Goal: Obtain resource: Download file/media

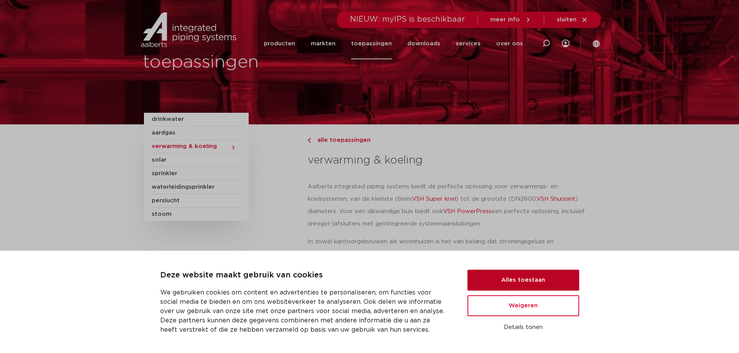
drag, startPoint x: 531, startPoint y: 278, endPoint x: 569, endPoint y: 248, distance: 48.9
click at [532, 278] on button "Alles toestaan" at bounding box center [523, 280] width 112 height 21
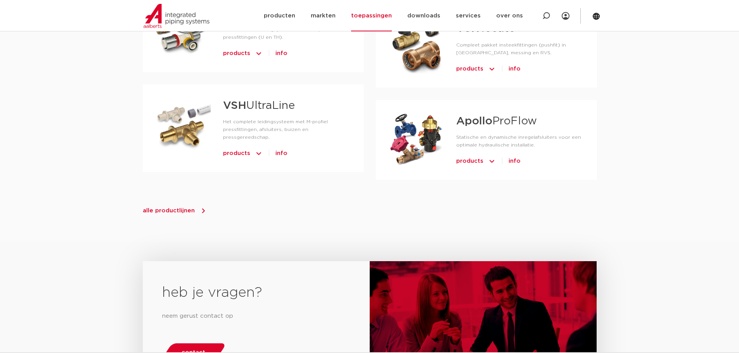
scroll to position [891, 0]
click at [180, 207] on span "alle productlijnen" at bounding box center [169, 210] width 52 height 6
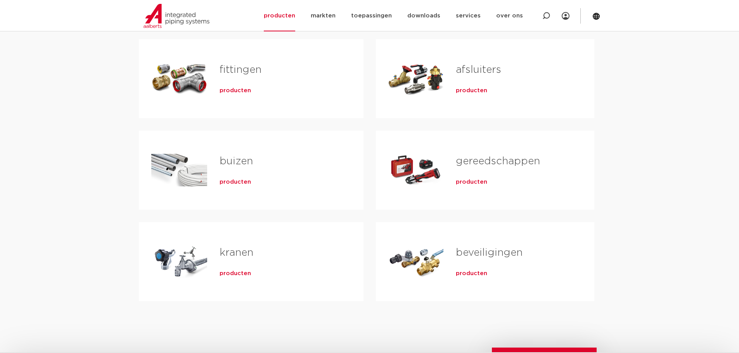
scroll to position [155, 0]
click at [472, 159] on link "gereedschappen" at bounding box center [498, 161] width 84 height 10
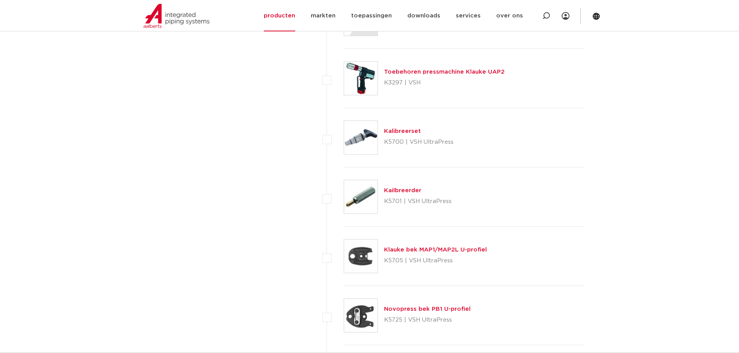
scroll to position [1008, 0]
click at [376, 13] on link "toepassingen" at bounding box center [371, 15] width 41 height 31
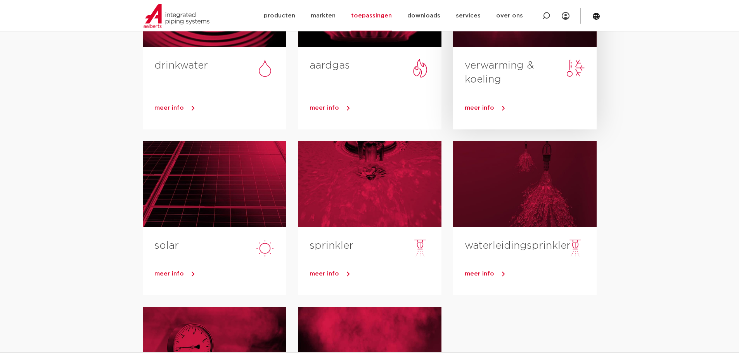
scroll to position [155, 0]
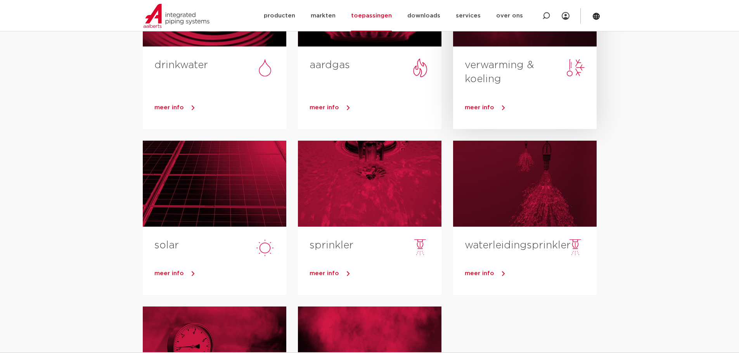
click at [476, 105] on span "meer info" at bounding box center [479, 108] width 29 height 6
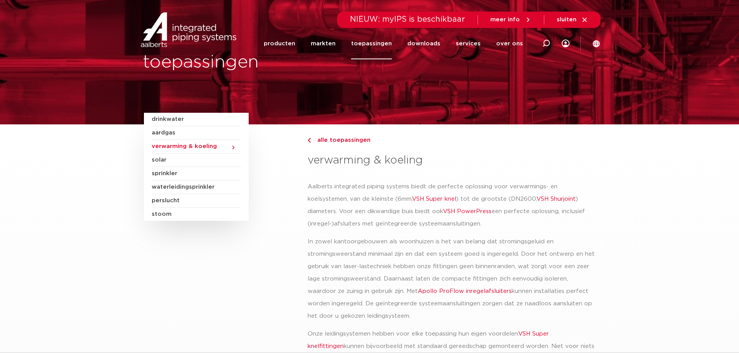
click at [440, 200] on link "VSH Super knel" at bounding box center [434, 199] width 44 height 6
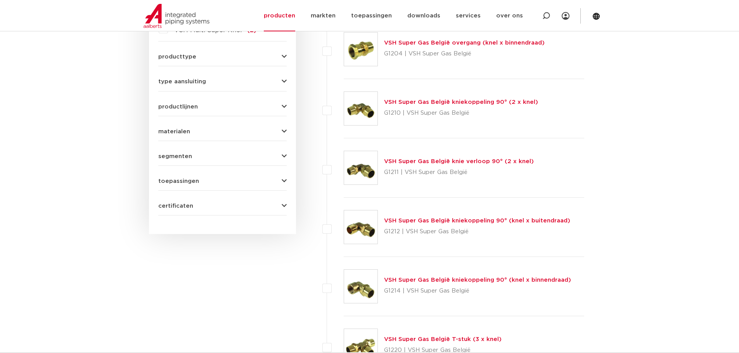
scroll to position [465, 0]
click at [233, 72] on div "type aansluiting knel (87) Rp - binnendraad cilindrisch (BSPT) (7) G - binnendr…" at bounding box center [222, 78] width 128 height 12
click at [286, 78] on icon "button" at bounding box center [283, 81] width 5 height 6
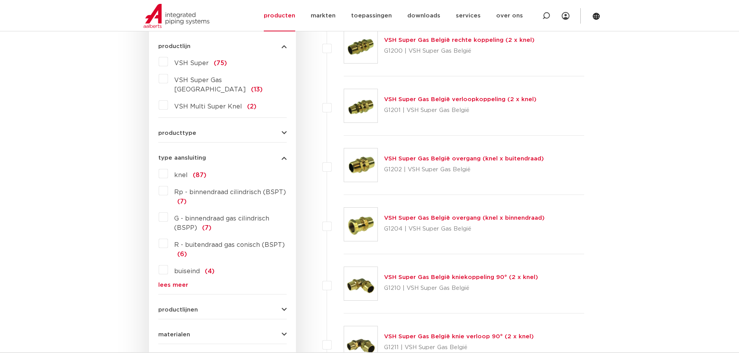
scroll to position [289, 0]
click at [281, 131] on icon "button" at bounding box center [283, 134] width 5 height 6
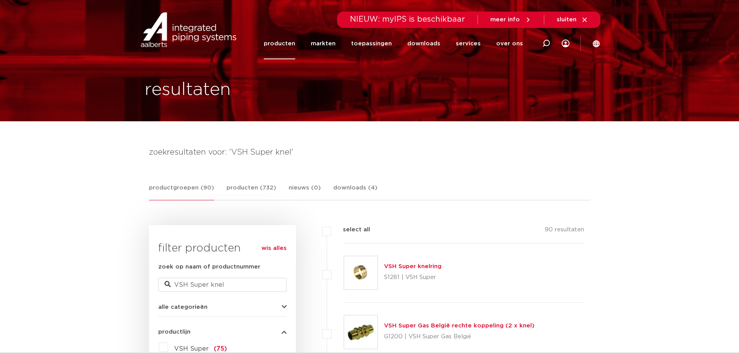
scroll to position [0, 0]
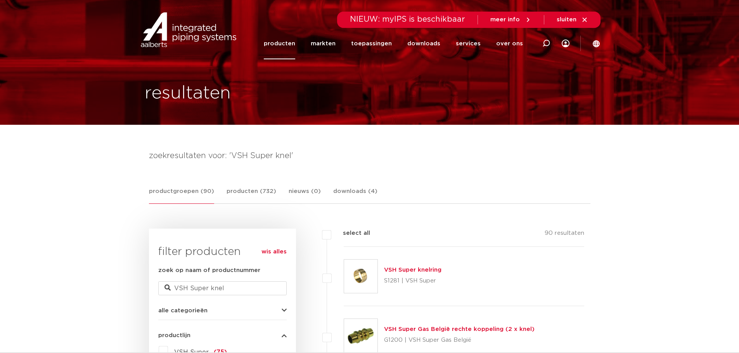
click at [292, 43] on link "producten" at bounding box center [279, 43] width 31 height 31
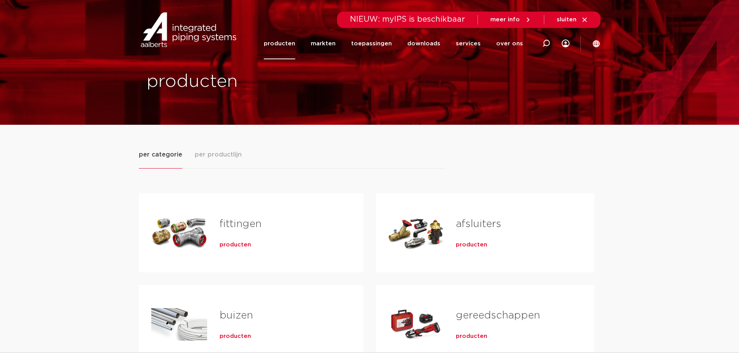
click at [231, 245] on span "producten" at bounding box center [234, 245] width 31 height 8
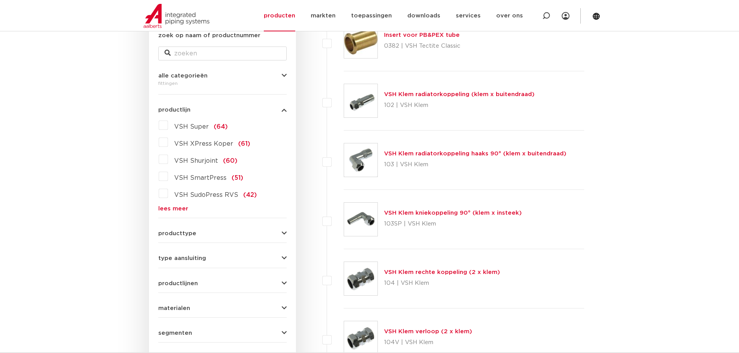
scroll to position [155, 0]
click at [234, 230] on div "producttype demontabel (179) meerdelig (62) accessoires (fittings) (49) voordee…" at bounding box center [222, 231] width 128 height 12
click at [283, 231] on icon "button" at bounding box center [283, 234] width 5 height 6
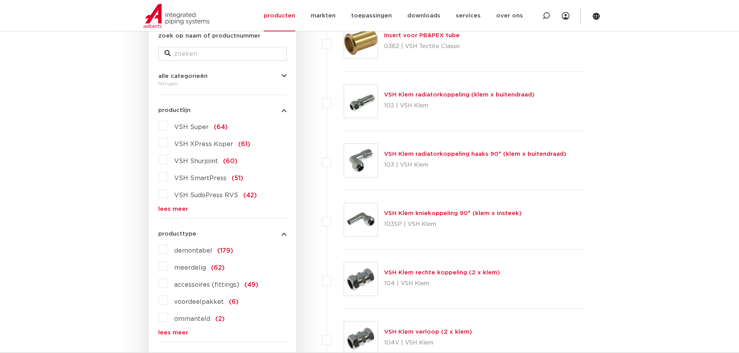
click at [168, 205] on div "VSH Super (64) VSH XPress Koper (61) VSH Shurjoint (60) VSH SmartPress (51) VSH…" at bounding box center [222, 165] width 128 height 93
click at [171, 209] on link "lees meer" at bounding box center [222, 209] width 128 height 6
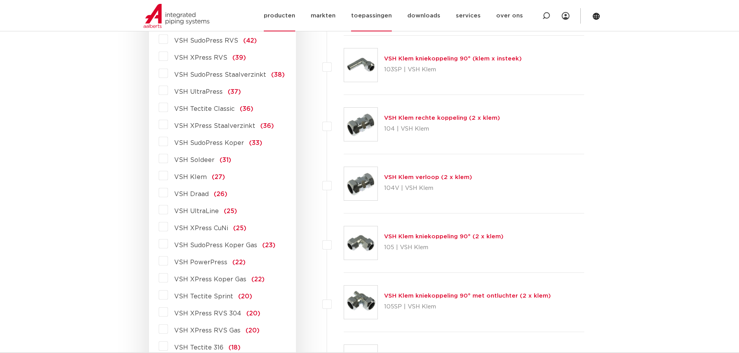
scroll to position [310, 0]
click at [386, 17] on link "toepassingen" at bounding box center [371, 15] width 41 height 31
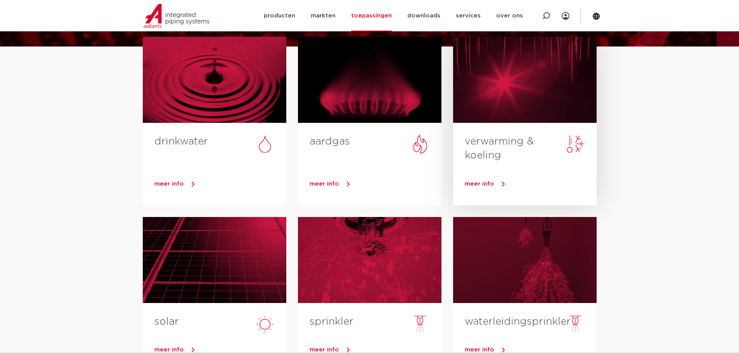
scroll to position [78, 0]
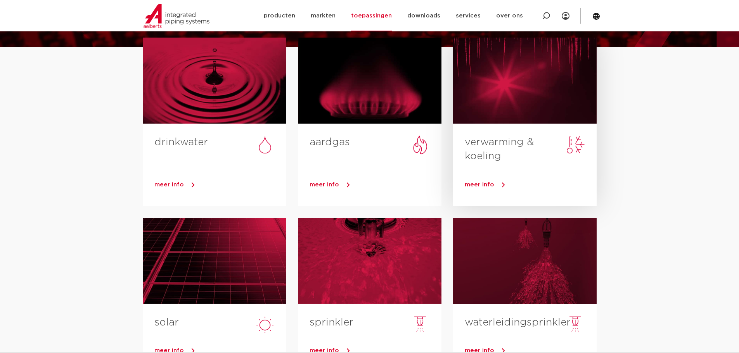
click at [486, 156] on link "verwarming & koeling" at bounding box center [499, 149] width 69 height 24
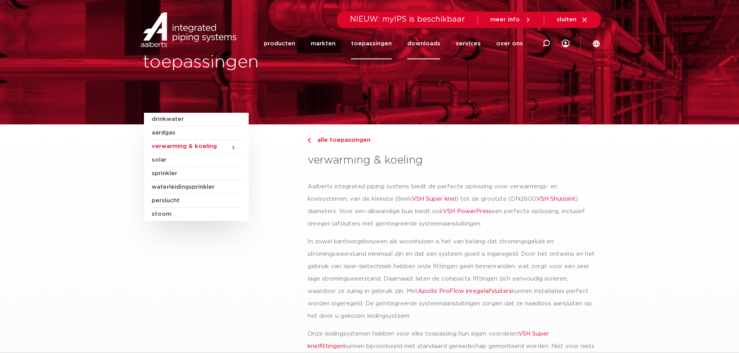
click at [430, 41] on link "downloads" at bounding box center [423, 43] width 33 height 31
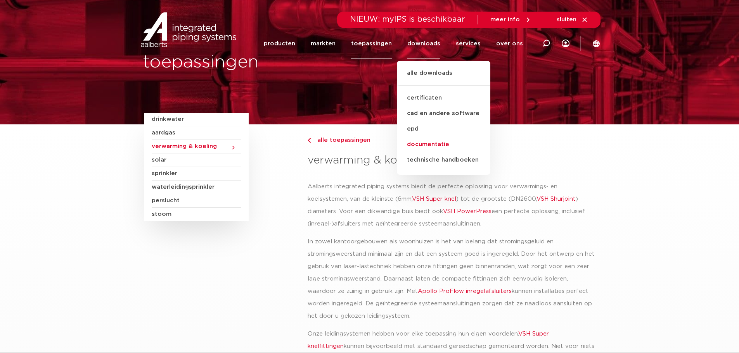
click at [428, 144] on link "documentatie" at bounding box center [443, 145] width 93 height 16
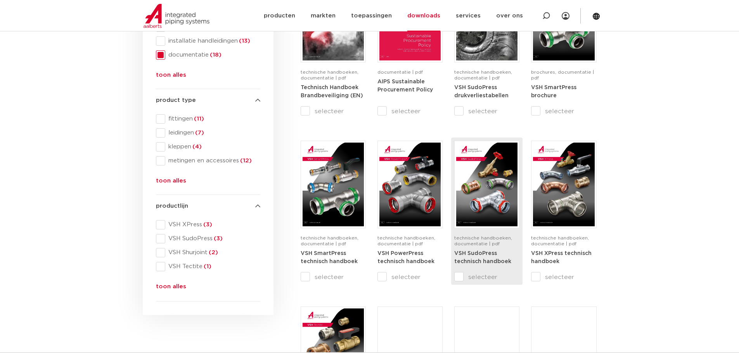
scroll to position [193, 0]
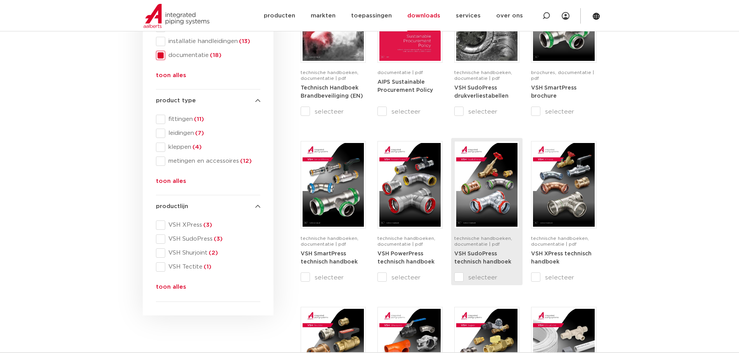
click at [484, 178] on img at bounding box center [486, 185] width 61 height 84
